Goal: Task Accomplishment & Management: Manage account settings

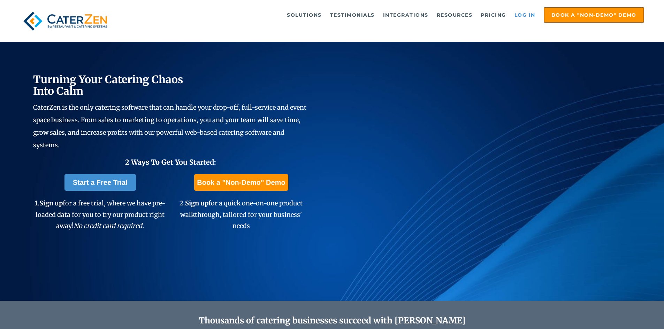
click at [530, 15] on link "Log in" at bounding box center [525, 15] width 28 height 14
click at [536, 22] on ul "Solutions Catering CRM Catering Sales Catering Management Catering Marketing Ca…" at bounding box center [384, 14] width 517 height 15
click at [525, 20] on link "Log in" at bounding box center [525, 15] width 28 height 14
click at [521, 10] on link "Log in" at bounding box center [525, 15] width 28 height 14
click at [525, 14] on link "Log in" at bounding box center [525, 15] width 28 height 14
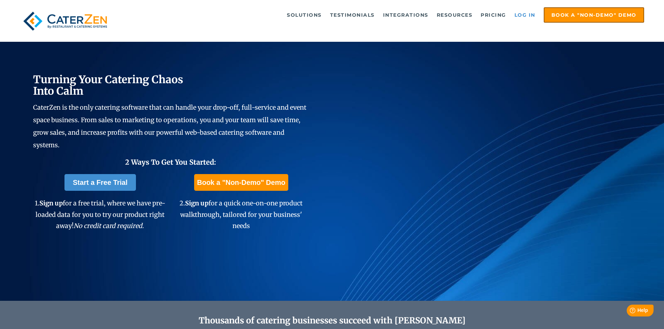
click at [524, 16] on link "Log in" at bounding box center [525, 15] width 28 height 14
click at [523, 15] on link "Log in" at bounding box center [525, 15] width 28 height 14
click at [523, 12] on link "Log in" at bounding box center [525, 15] width 28 height 14
click at [520, 14] on link "Log in" at bounding box center [525, 15] width 28 height 14
click at [522, 12] on link "Log in" at bounding box center [525, 15] width 28 height 14
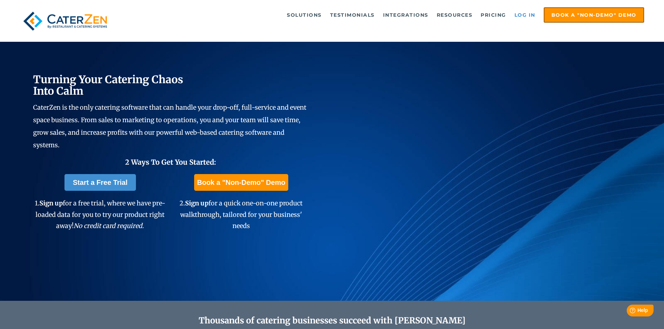
click at [524, 16] on link "Log in" at bounding box center [525, 15] width 28 height 14
click at [522, 8] on link "Log in" at bounding box center [525, 15] width 28 height 14
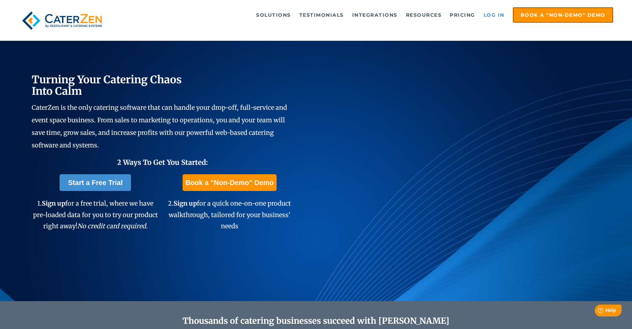
click at [491, 14] on link "Log in" at bounding box center [494, 15] width 28 height 14
